Goal: Information Seeking & Learning: Learn about a topic

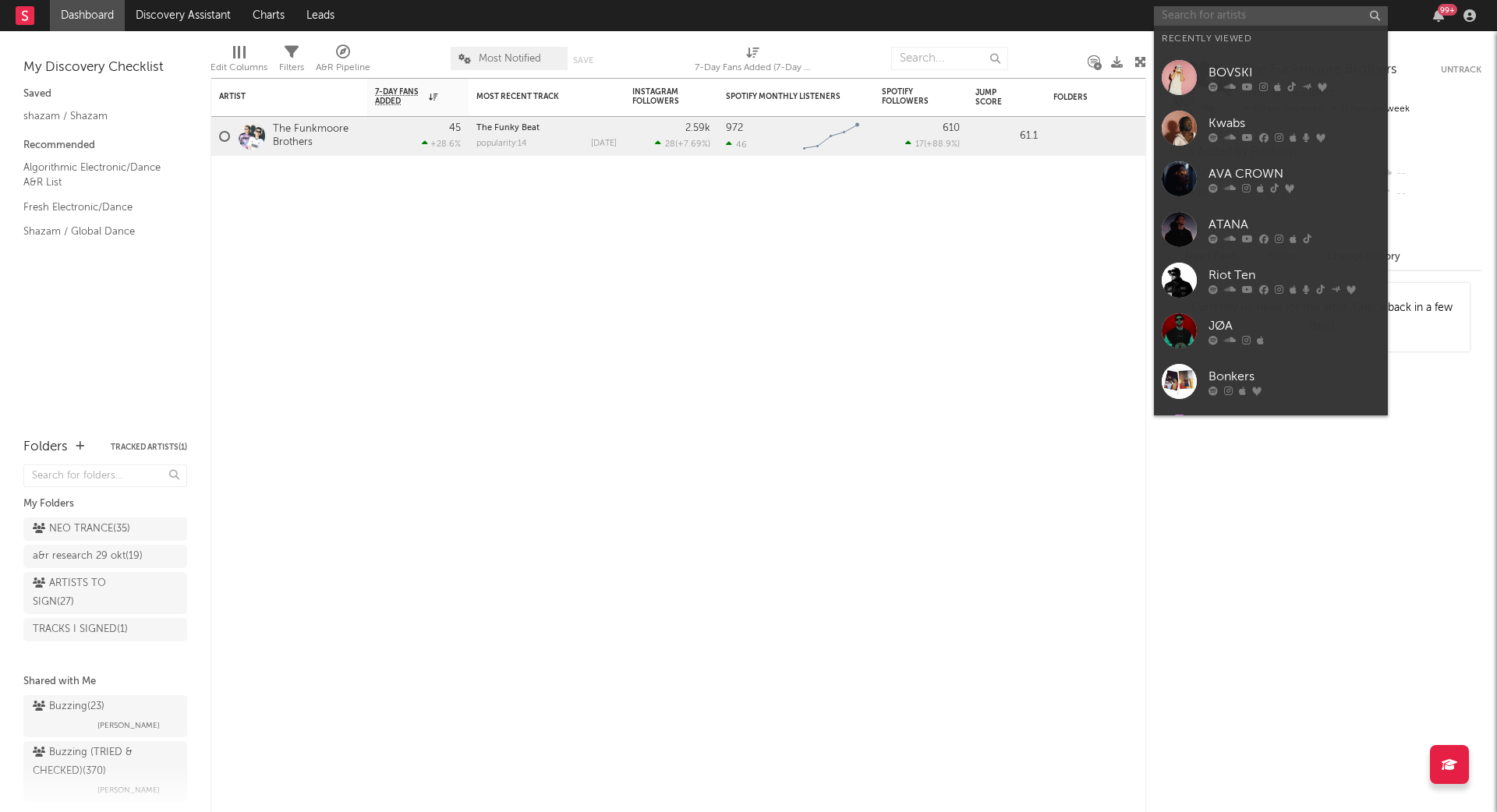
click at [1234, 11] on input "text" at bounding box center [1270, 16] width 234 height 20
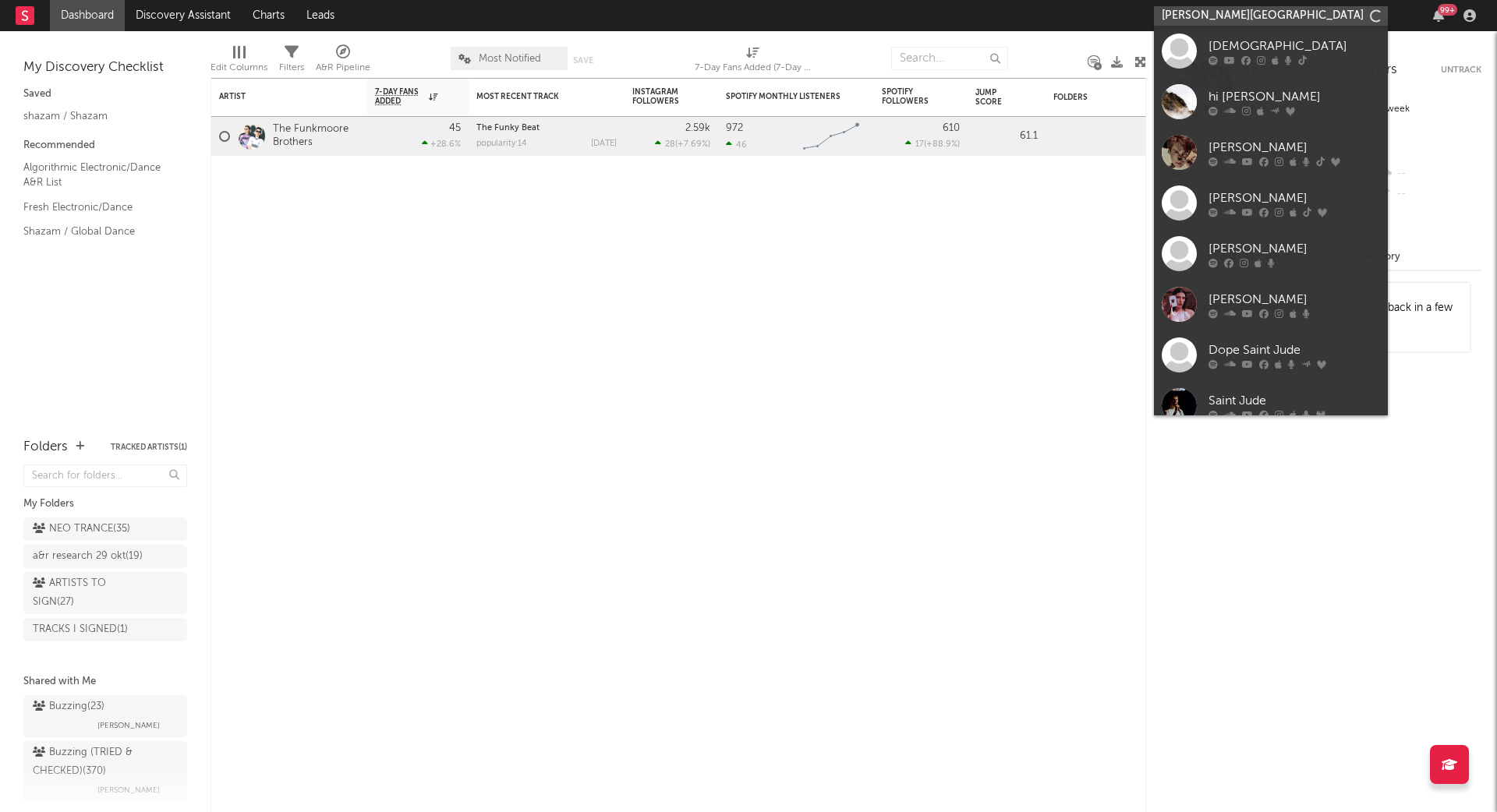
type input "[PERSON_NAME][GEOGRAPHIC_DATA]"
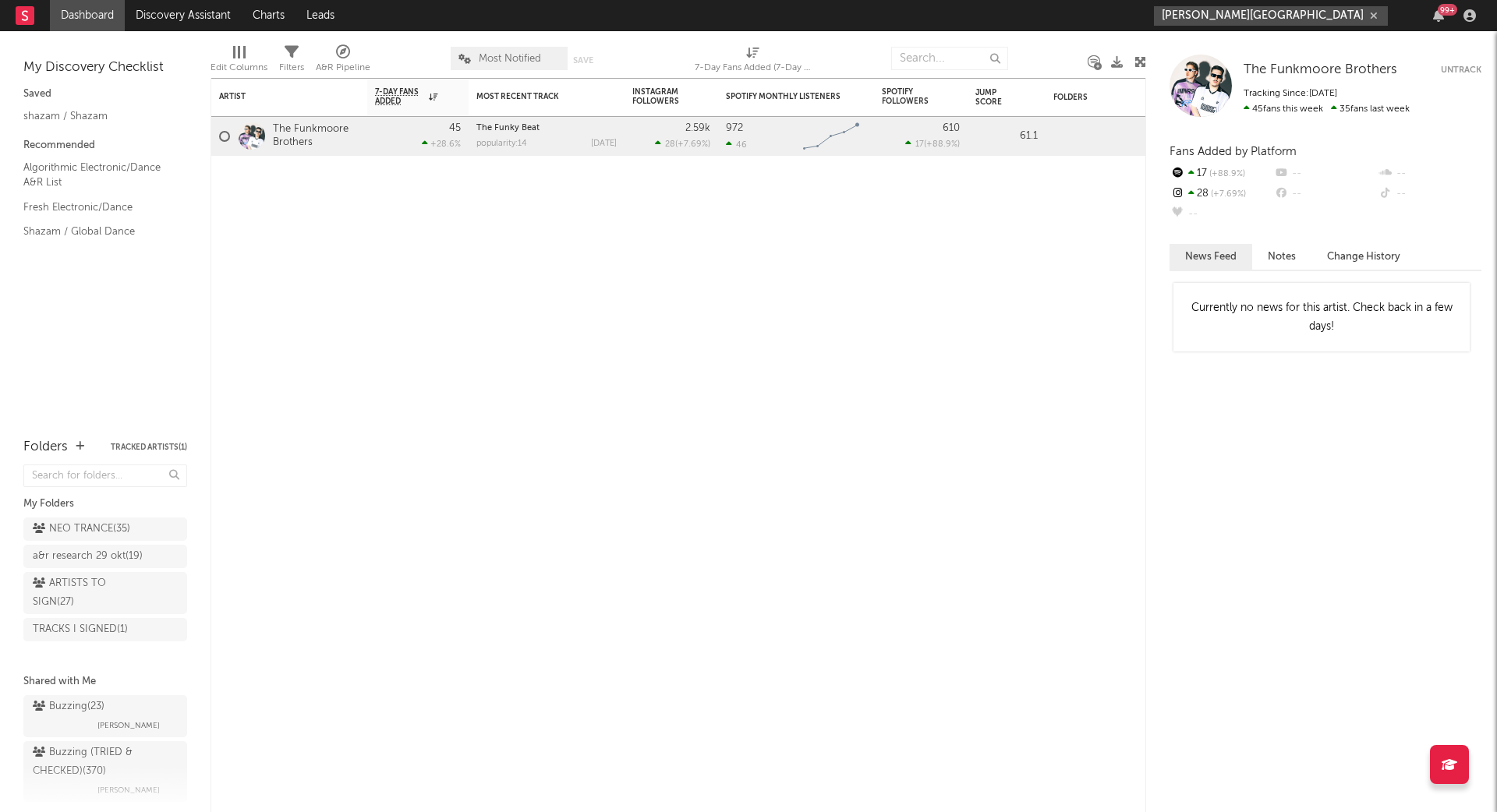
click at [1277, 10] on input "[PERSON_NAME][GEOGRAPHIC_DATA]" at bounding box center [1270, 16] width 234 height 20
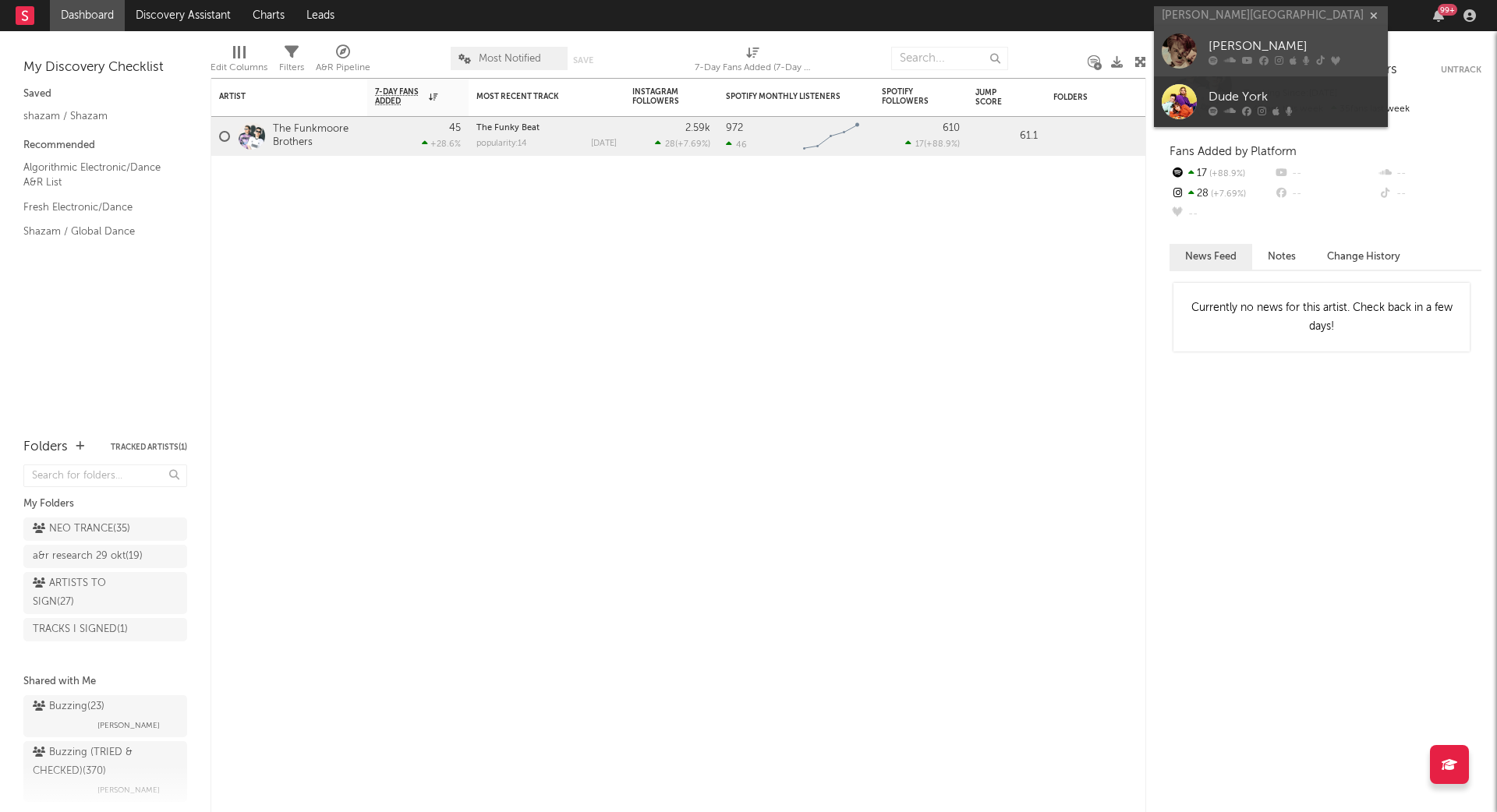
click at [1262, 42] on div "[PERSON_NAME]" at bounding box center [1294, 47] width 172 height 19
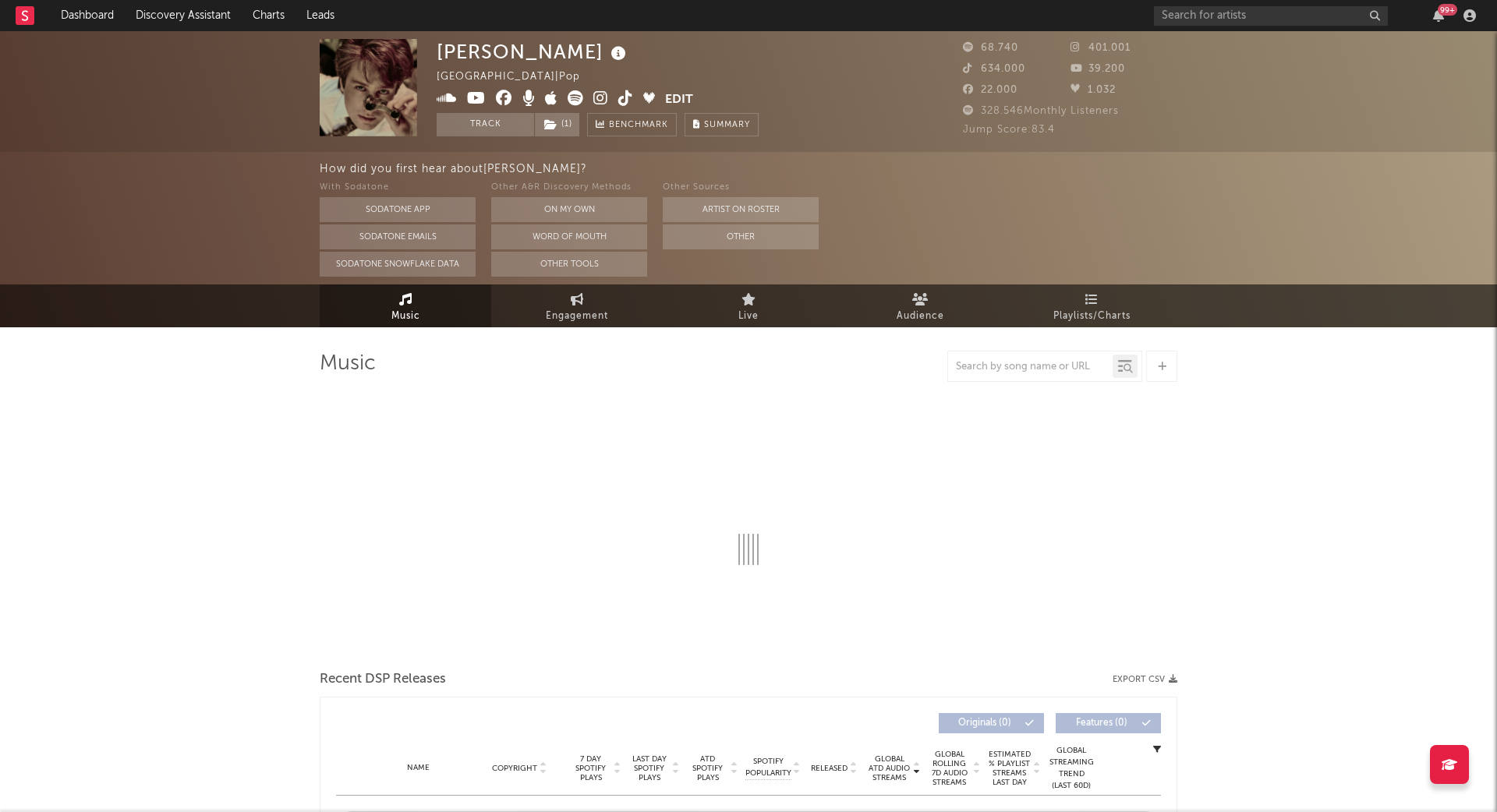
select select "6m"
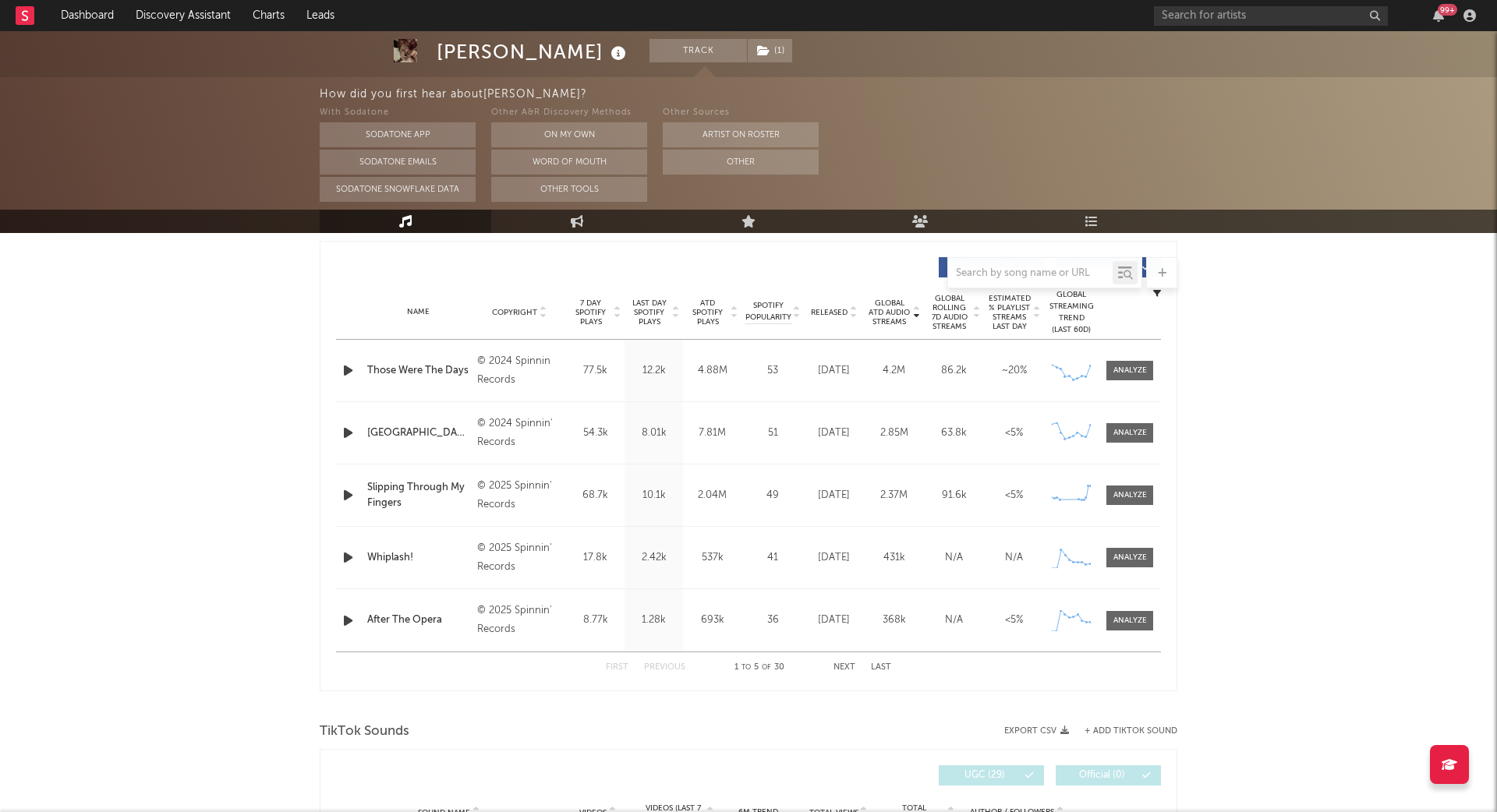
scroll to position [580, 0]
click at [1144, 492] on div at bounding box center [1130, 495] width 34 height 12
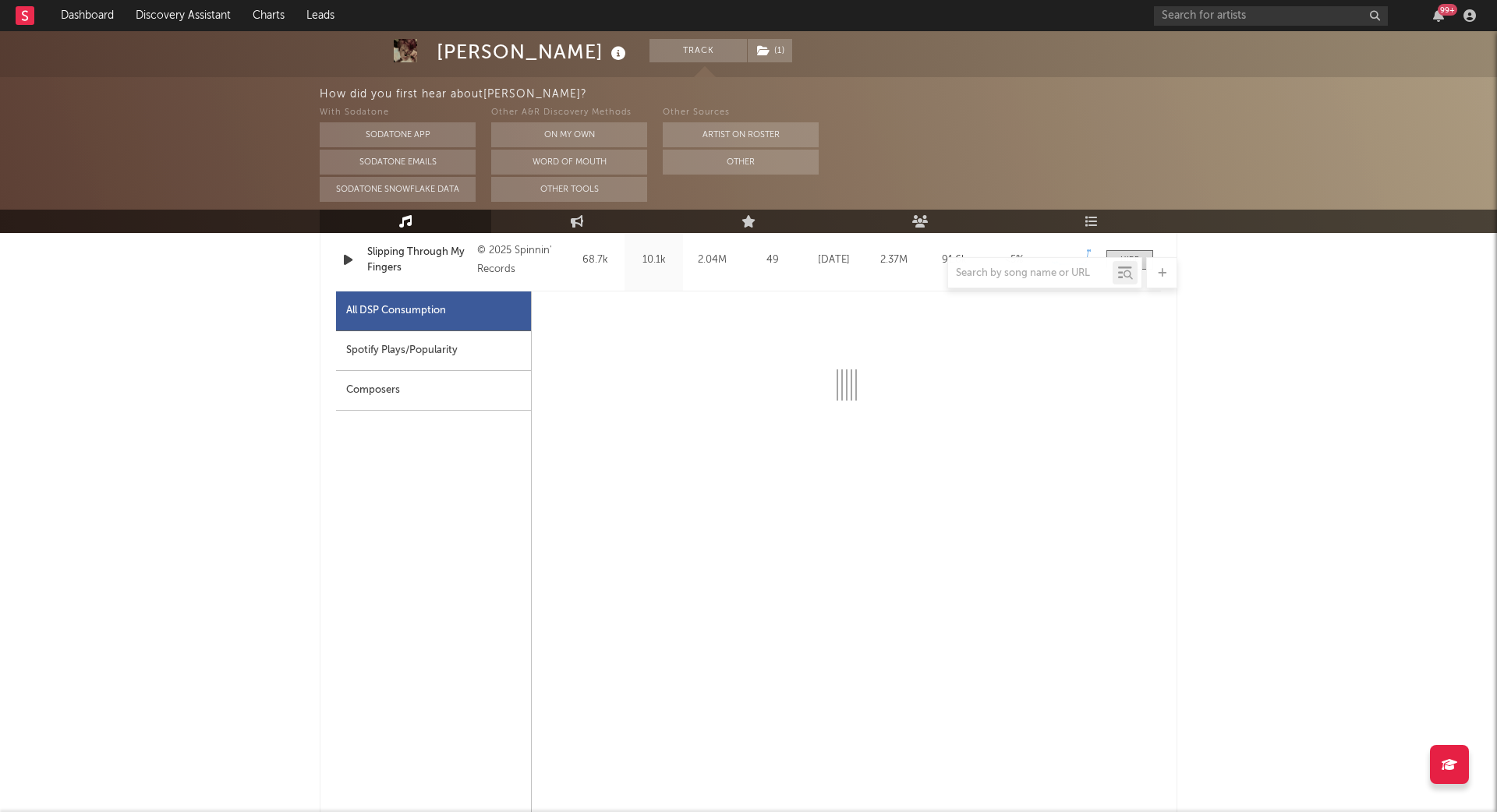
scroll to position [819, 0]
select select "6m"
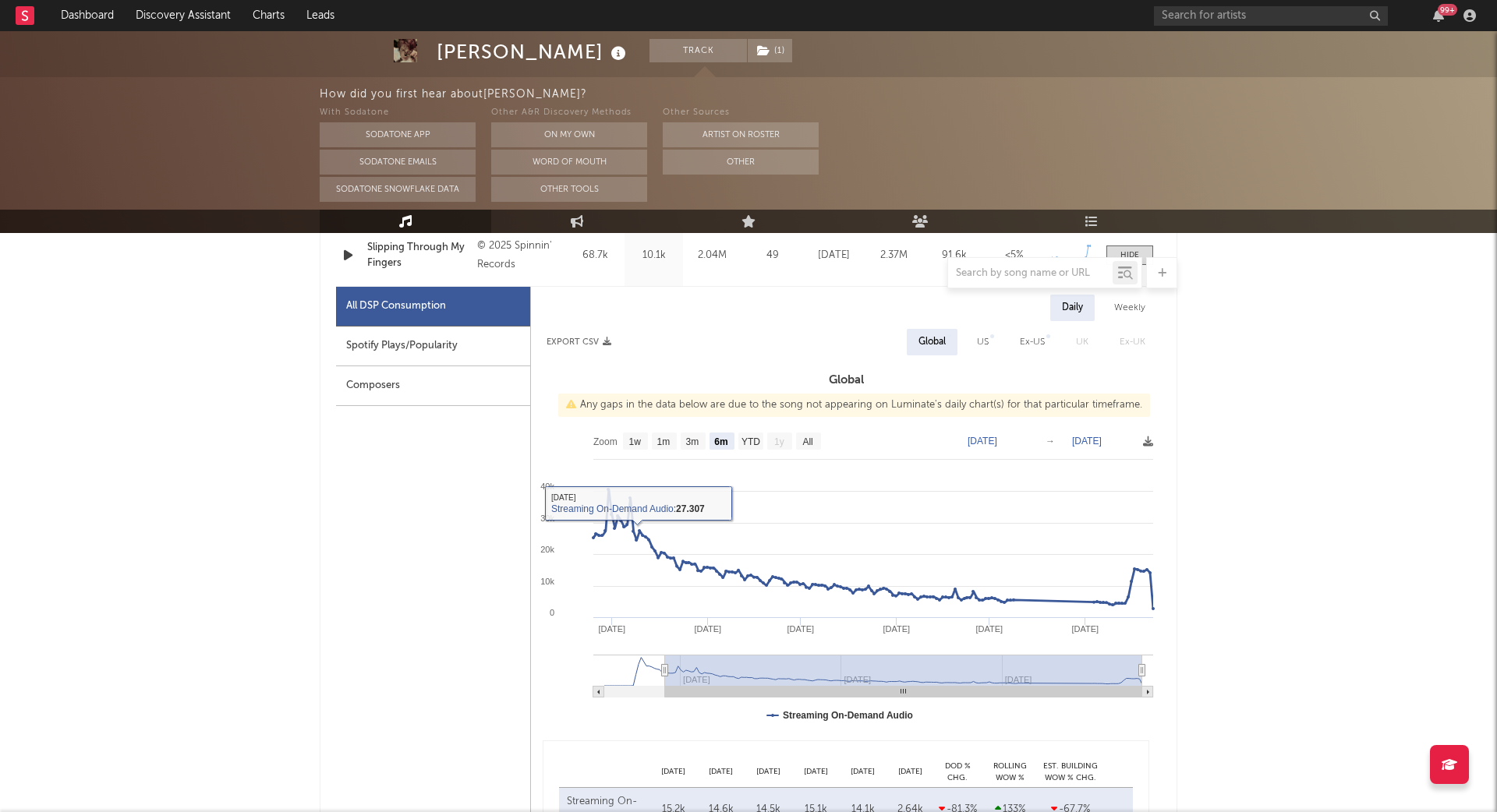
click at [359, 334] on div "Spotify Plays/Popularity" at bounding box center [432, 347] width 194 height 40
select select "6m"
select select "1w"
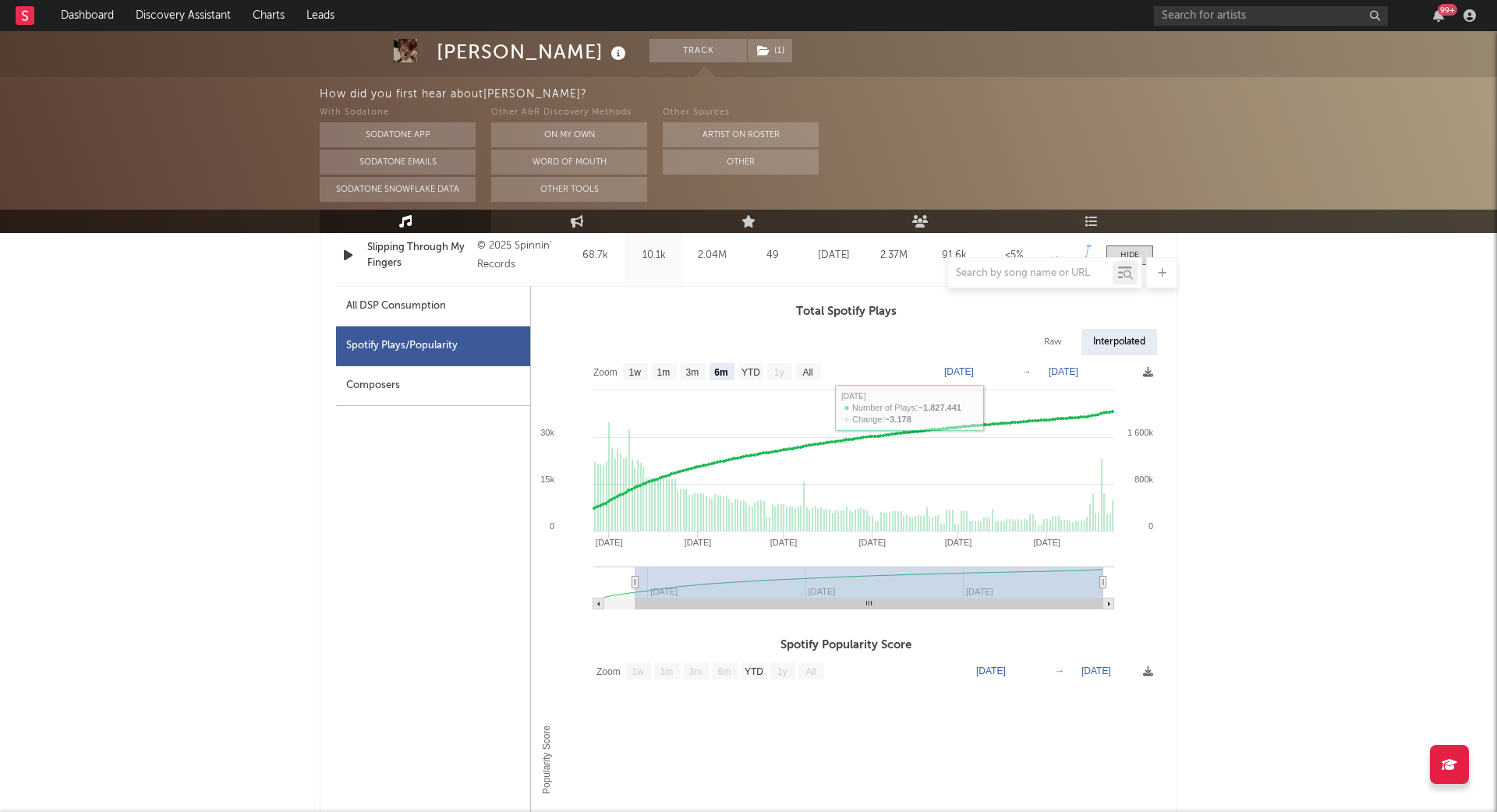
click at [447, 298] on div "All DSP Consumption" at bounding box center [432, 307] width 194 height 40
select select "6m"
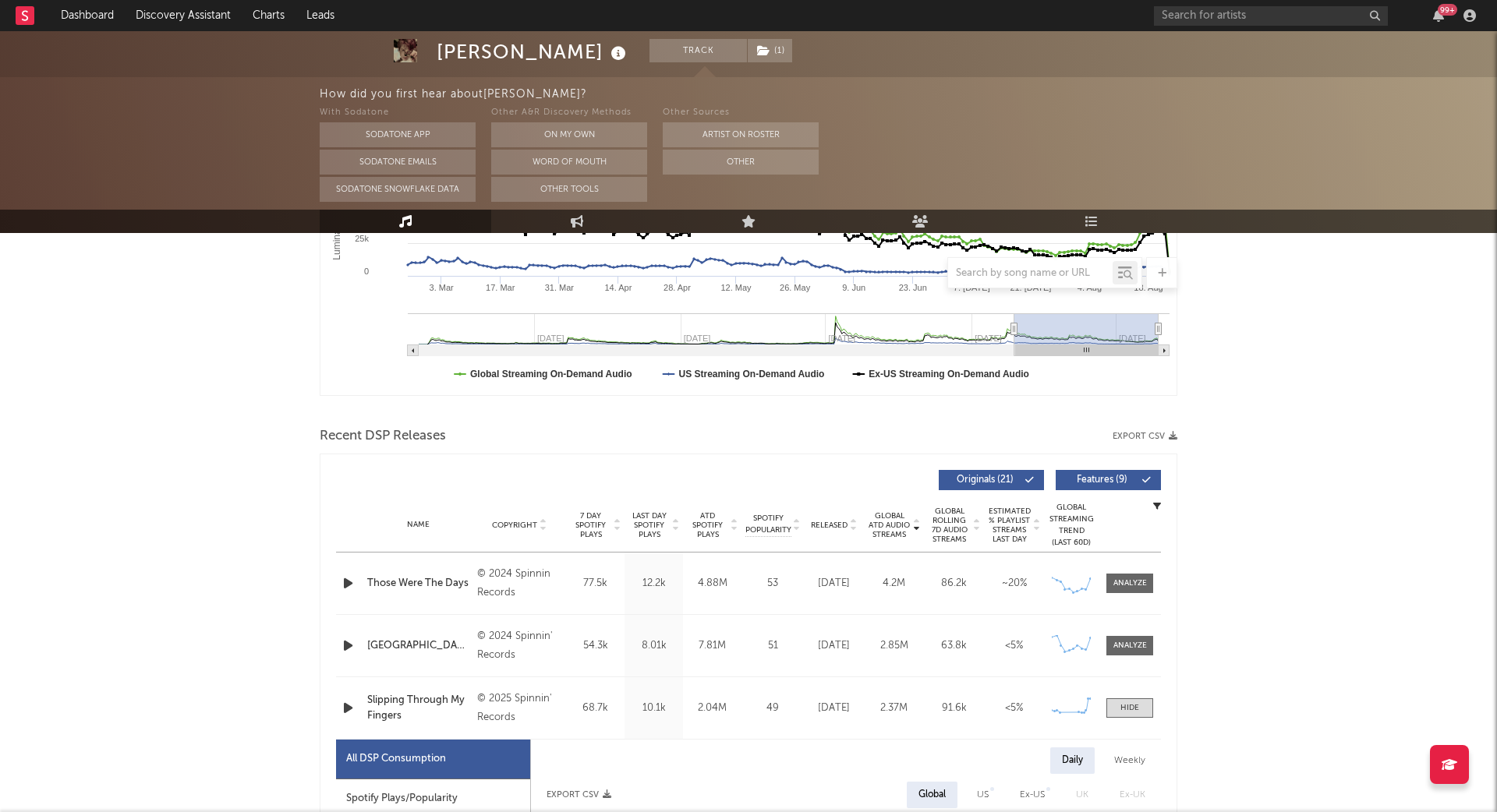
scroll to position [552, 0]
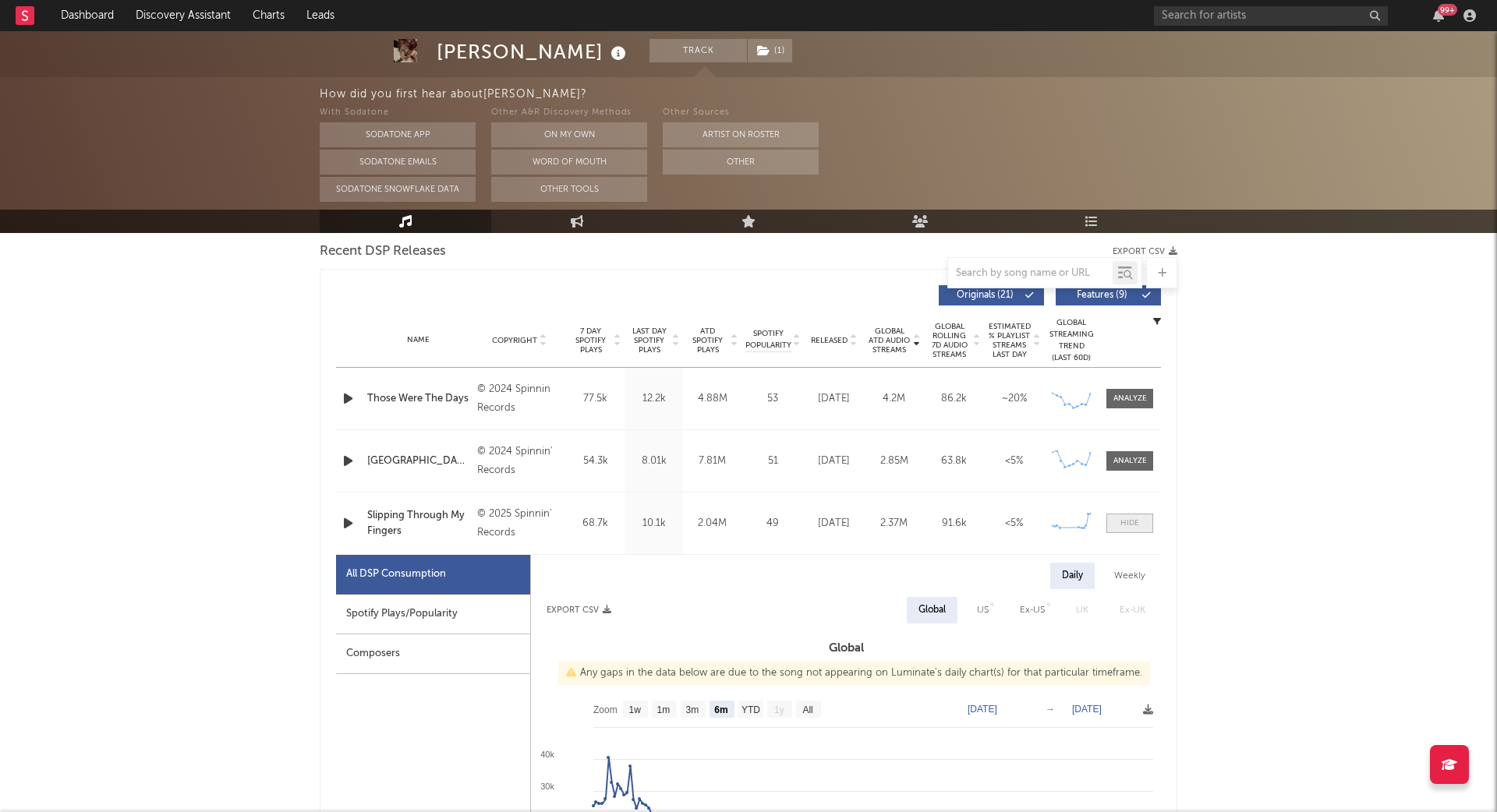
click at [1121, 515] on span at bounding box center [1129, 524] width 47 height 20
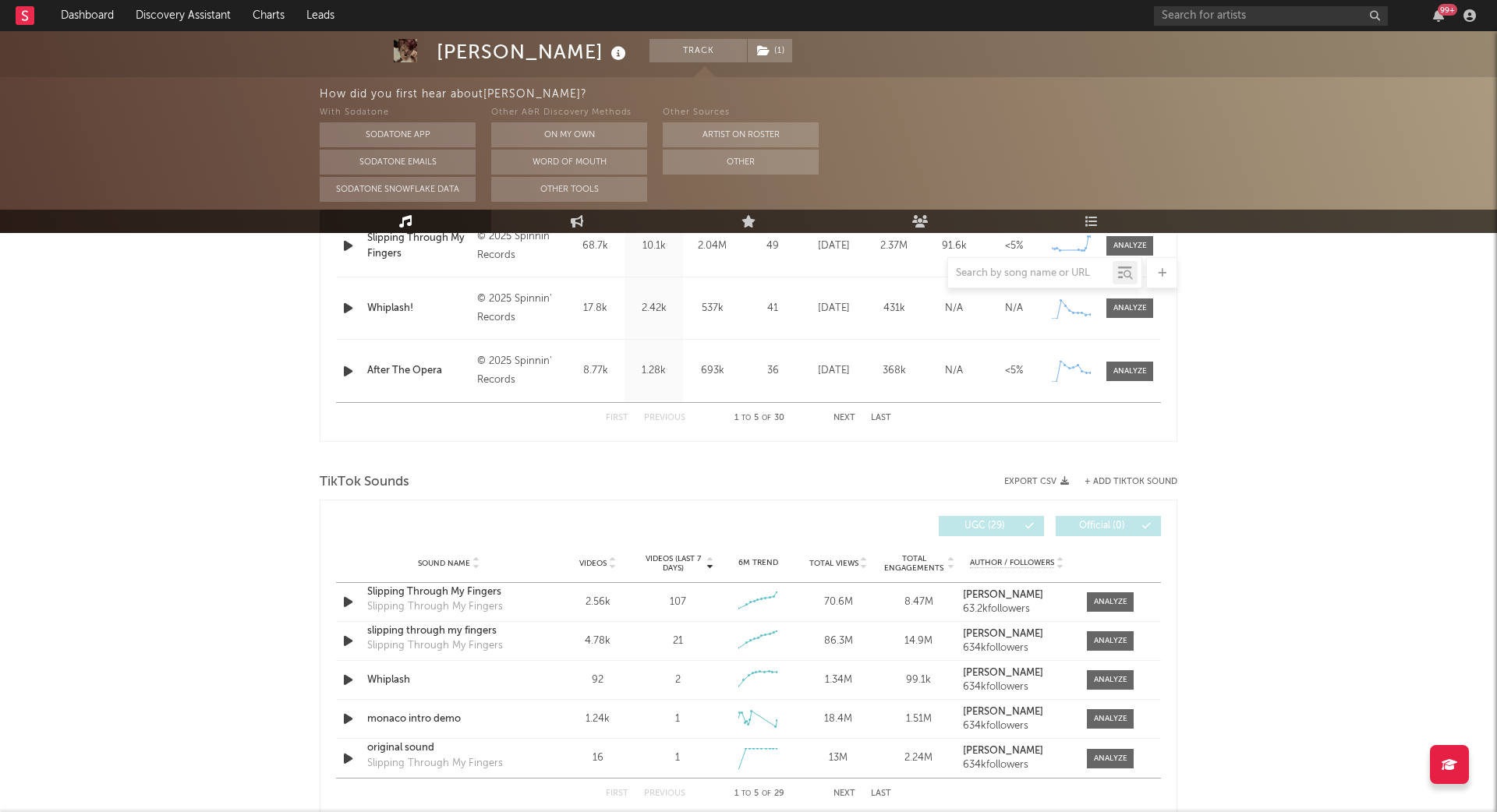
scroll to position [0, 0]
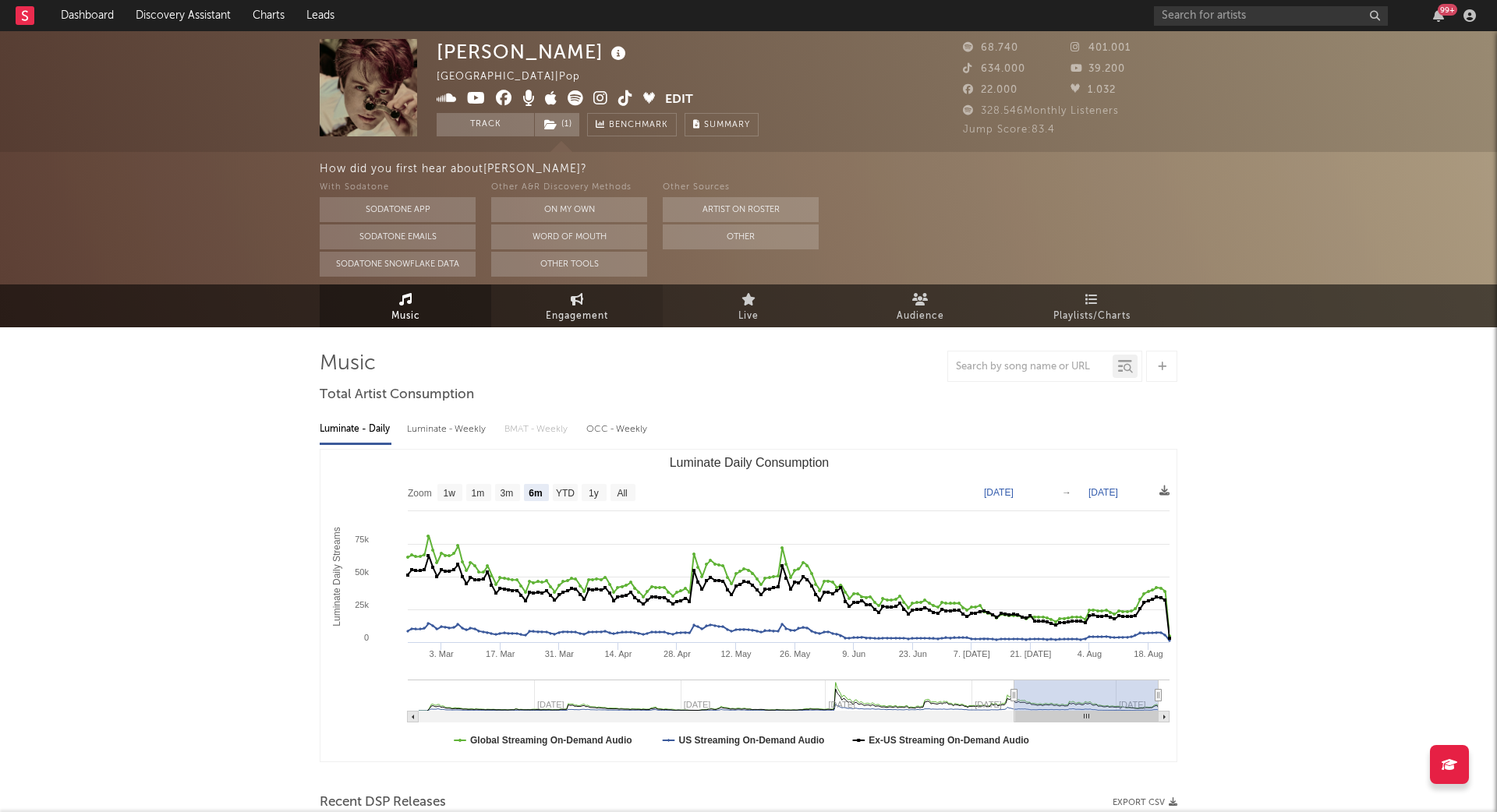
click at [558, 320] on span "Engagement" at bounding box center [577, 316] width 63 height 19
select select "1w"
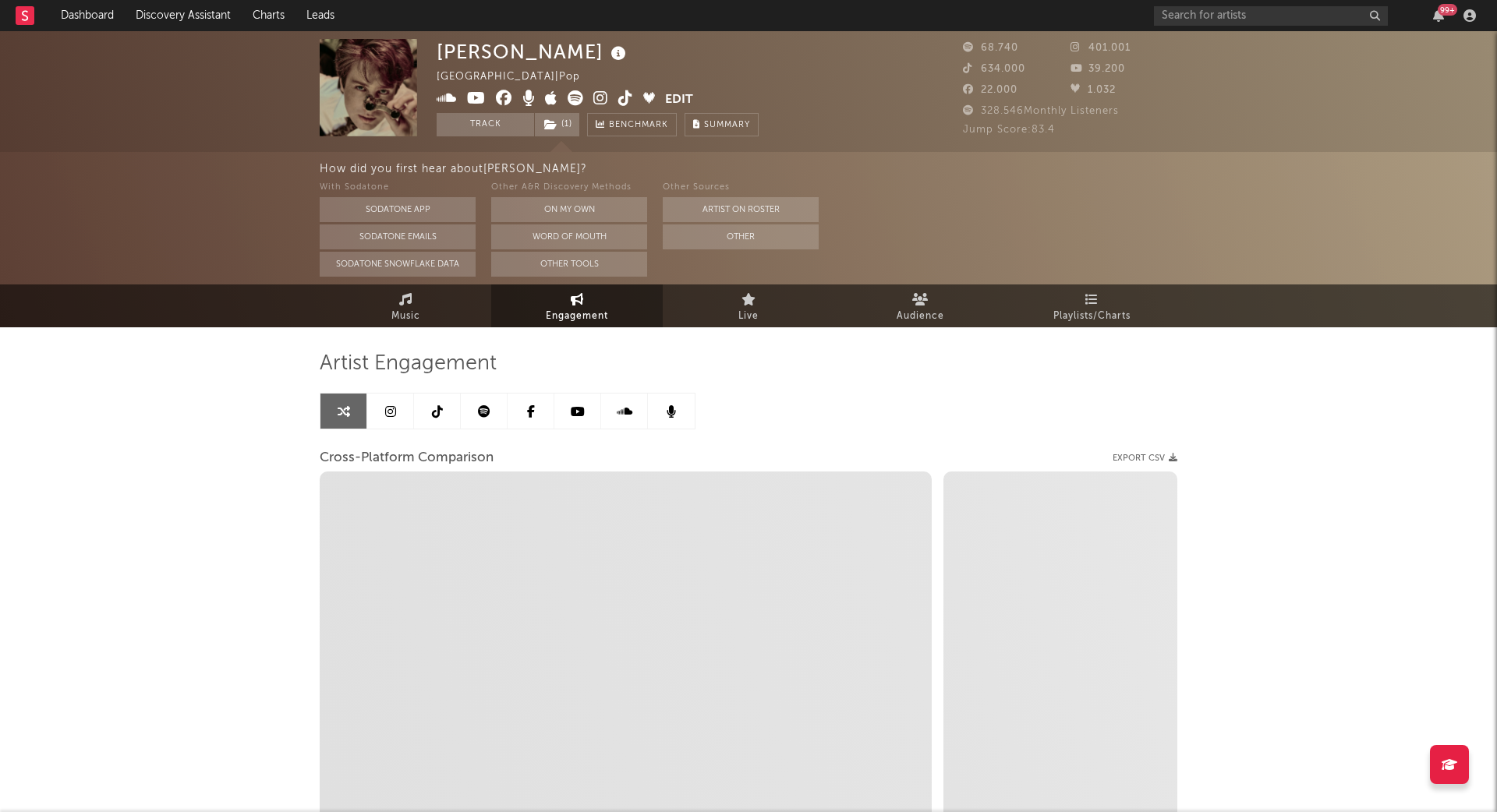
select select "1m"
